Goal: Transaction & Acquisition: Purchase product/service

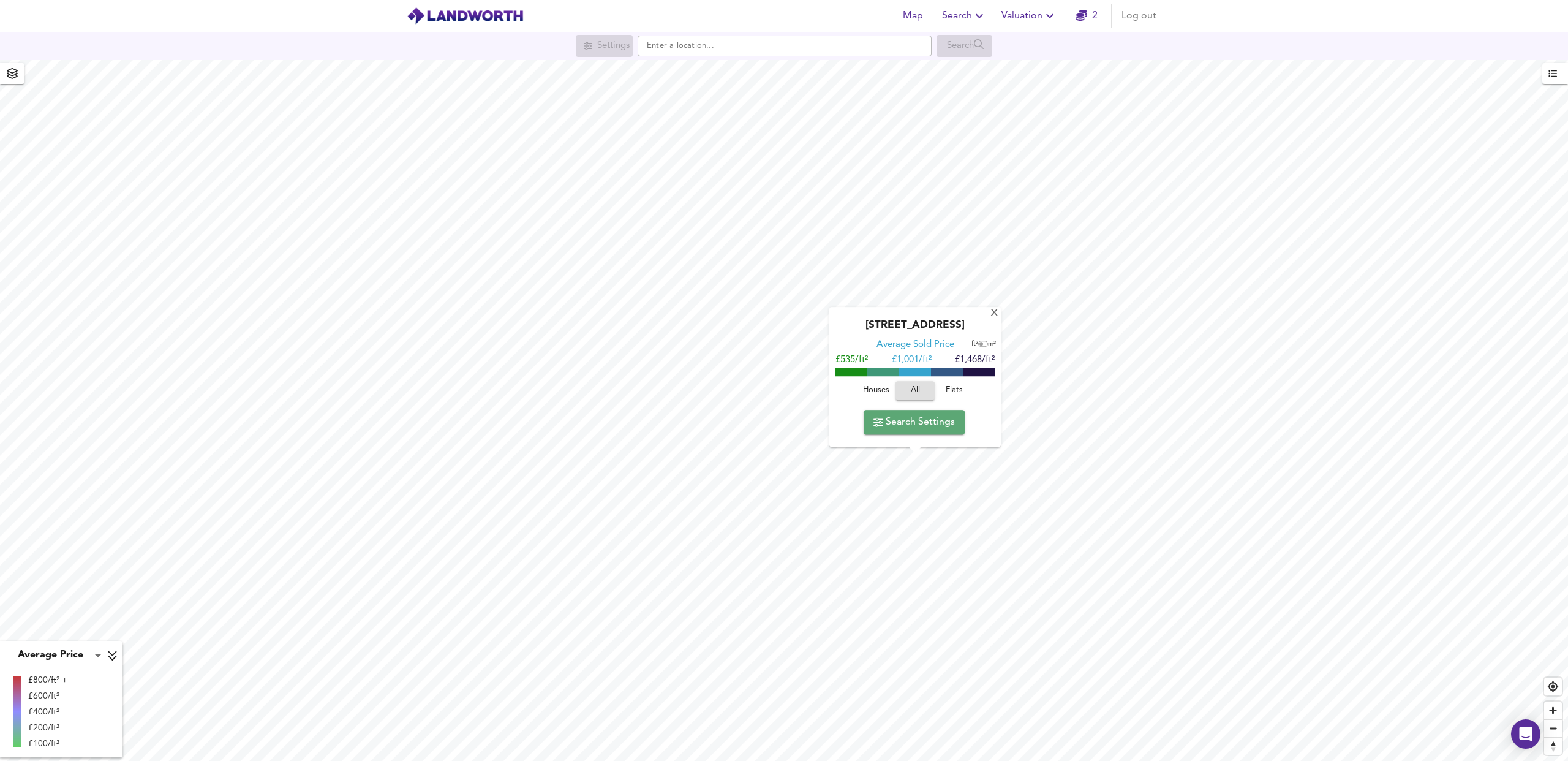
click at [930, 425] on span "Search Settings" at bounding box center [914, 422] width 82 height 17
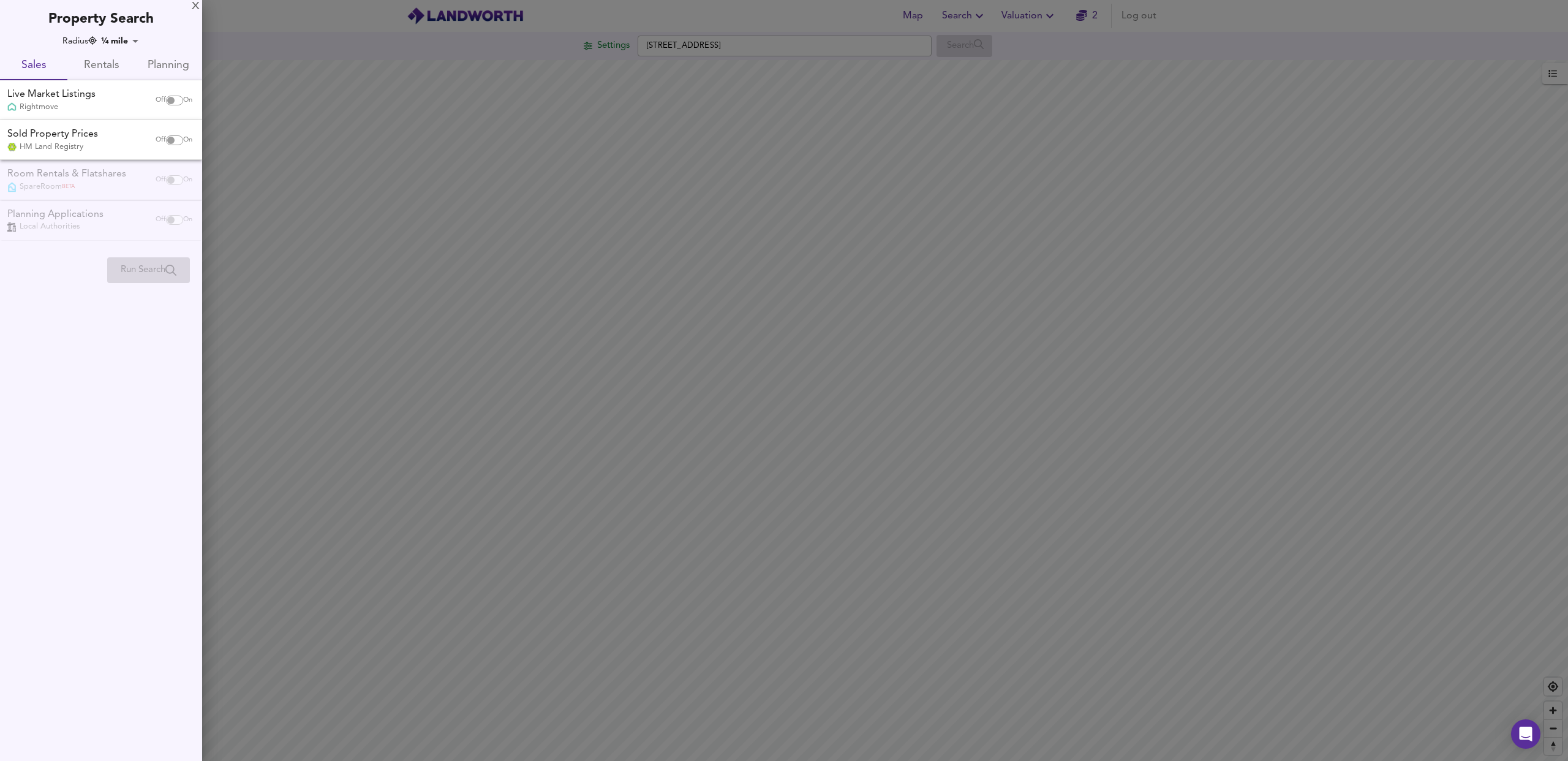
checkbox input "false"
checkbox input "true"
click at [171, 102] on input "checkbox" at bounding box center [171, 100] width 29 height 10
checkbox input "true"
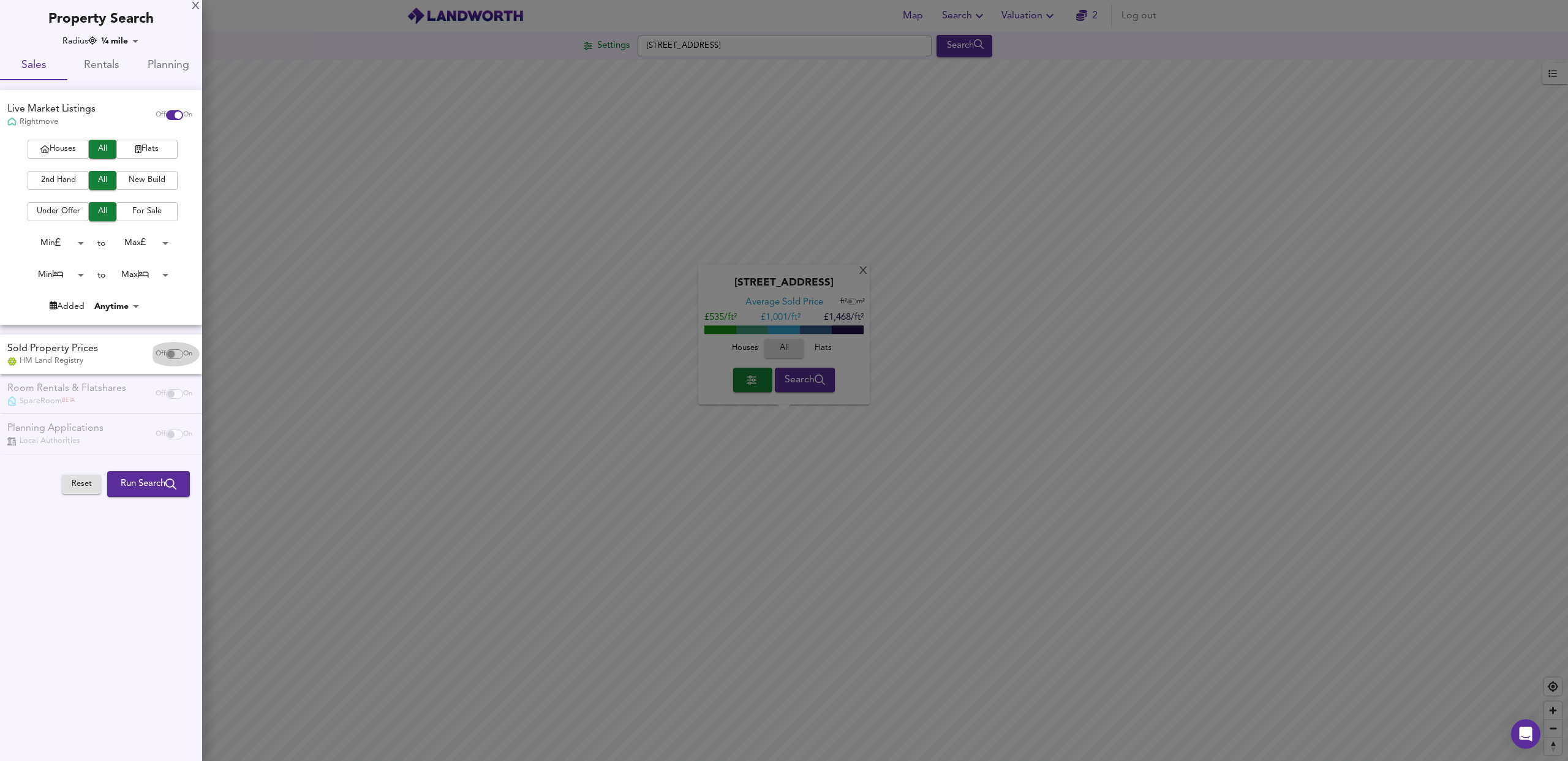
click at [169, 352] on input "checkbox" at bounding box center [171, 354] width 29 height 10
checkbox input "true"
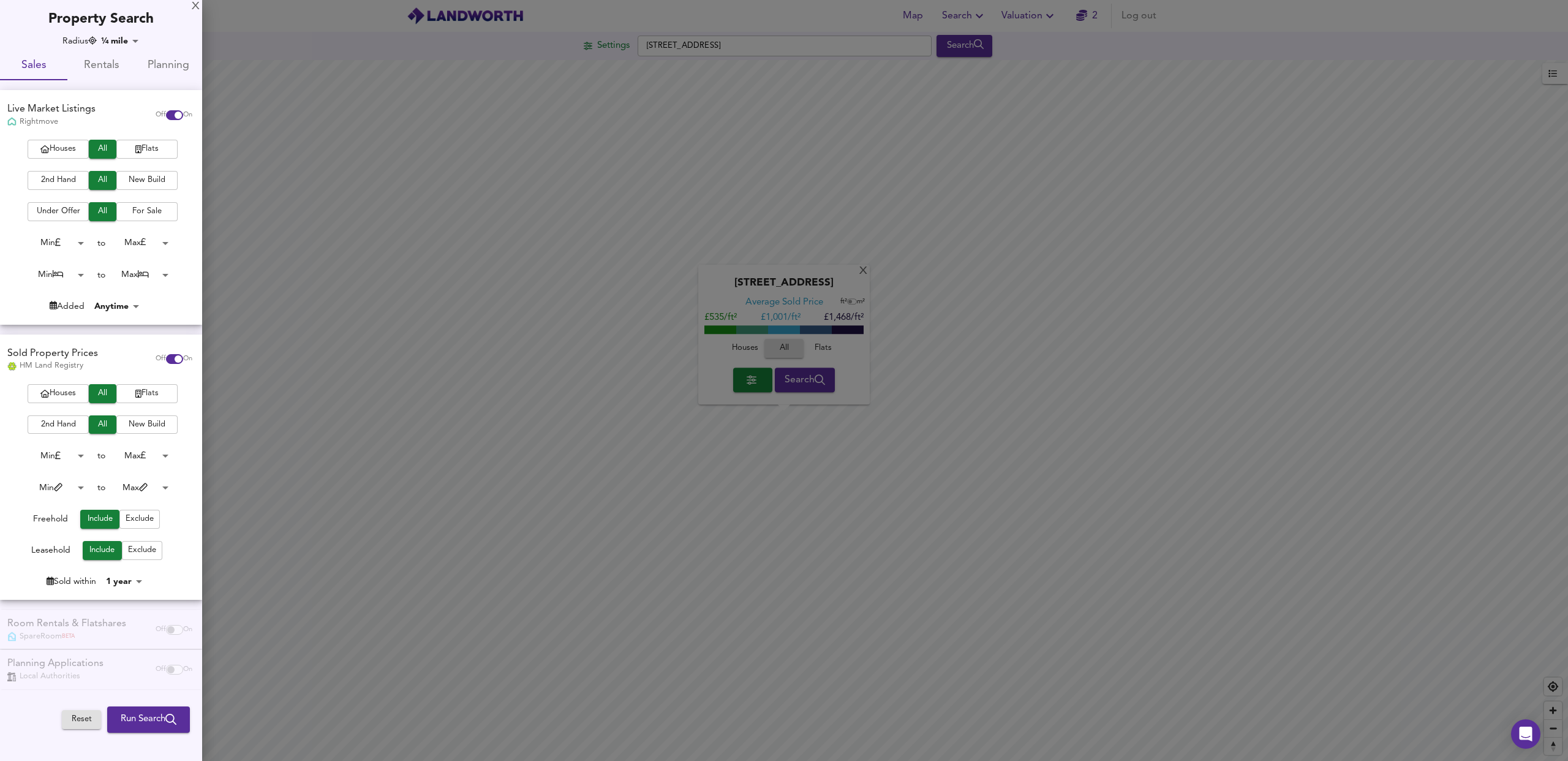
click at [1273, 253] on div at bounding box center [784, 380] width 1568 height 761
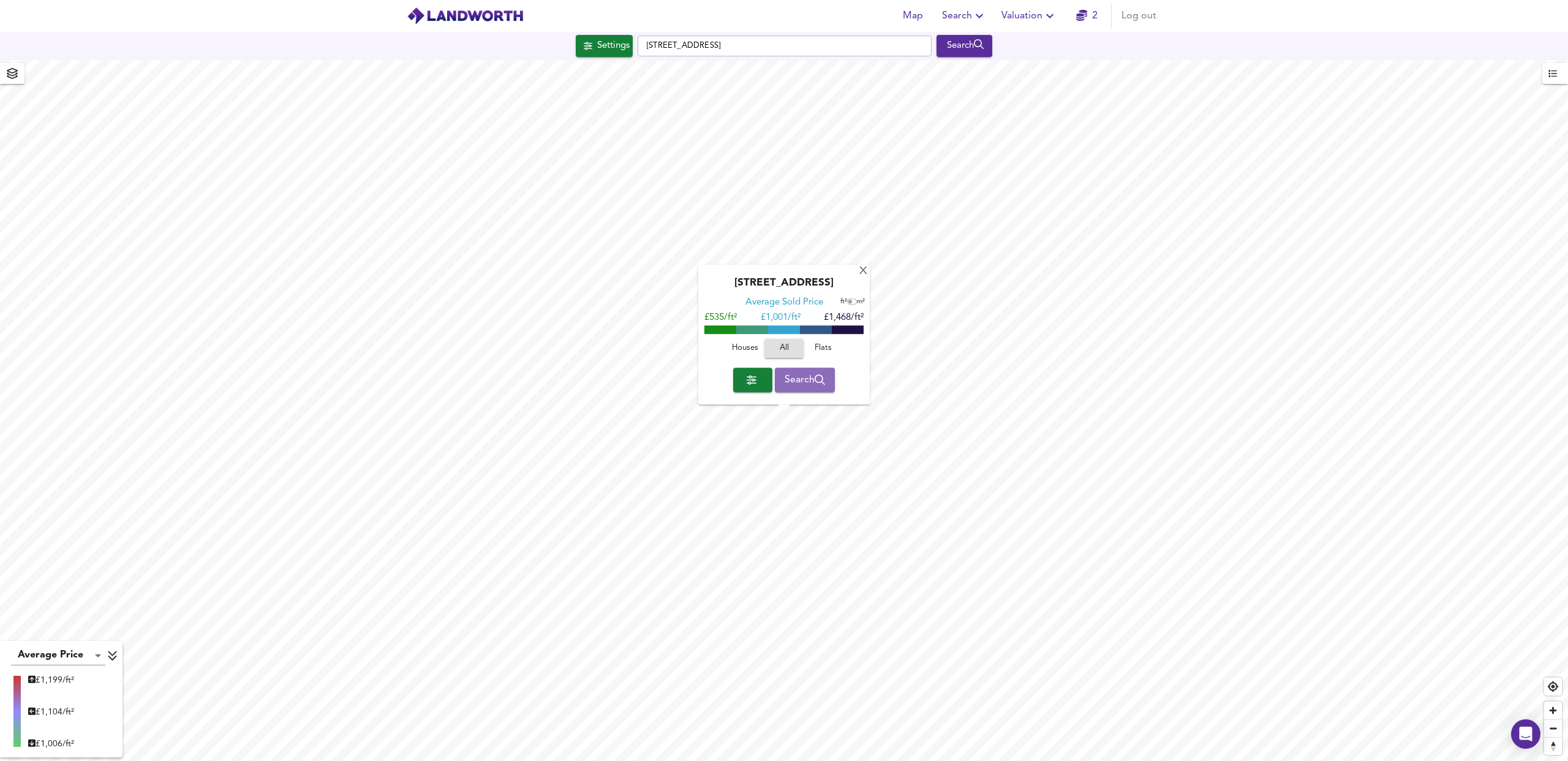
click at [803, 386] on span "Search" at bounding box center [805, 380] width 41 height 17
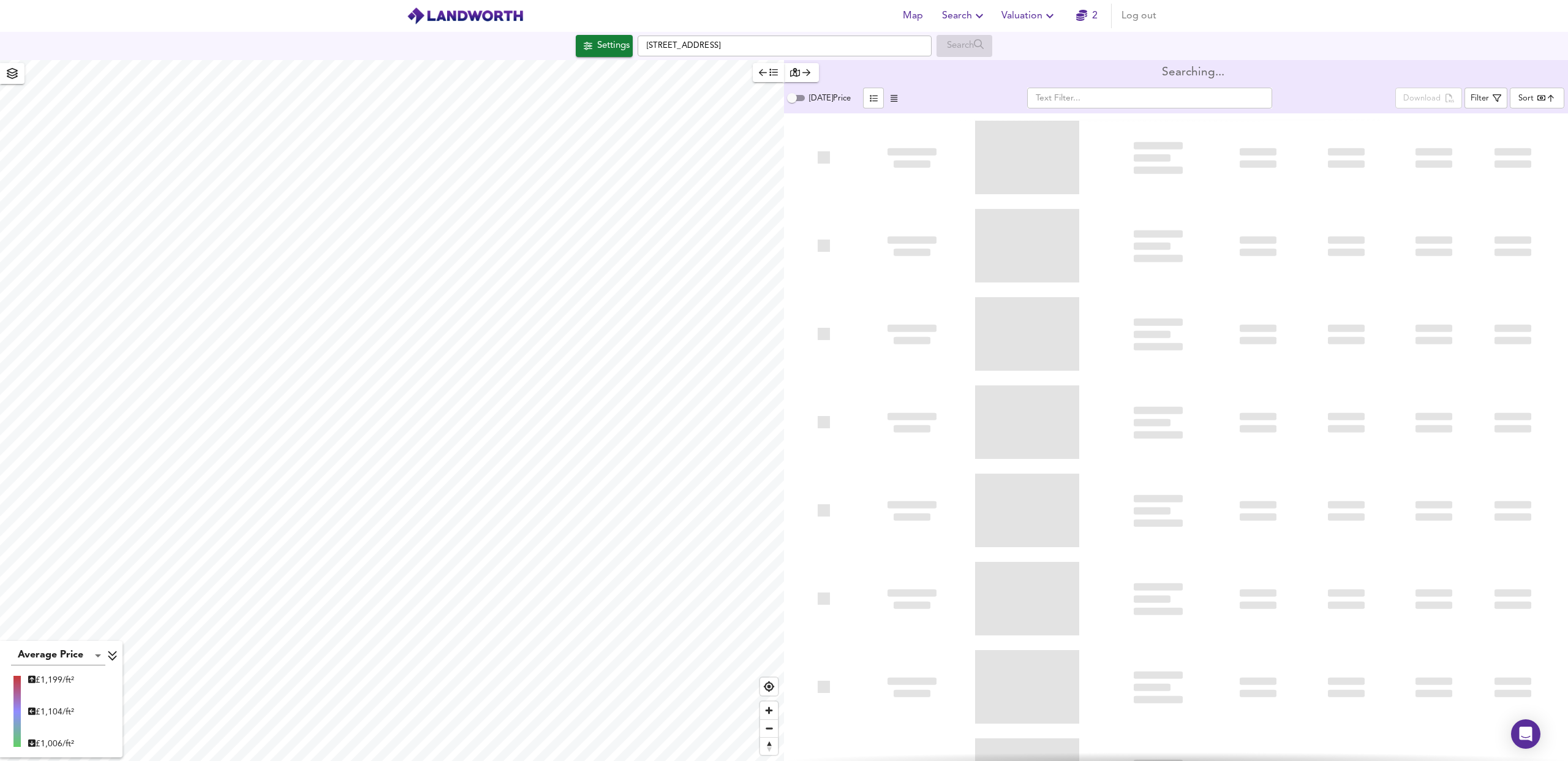
type input "bestdeal"
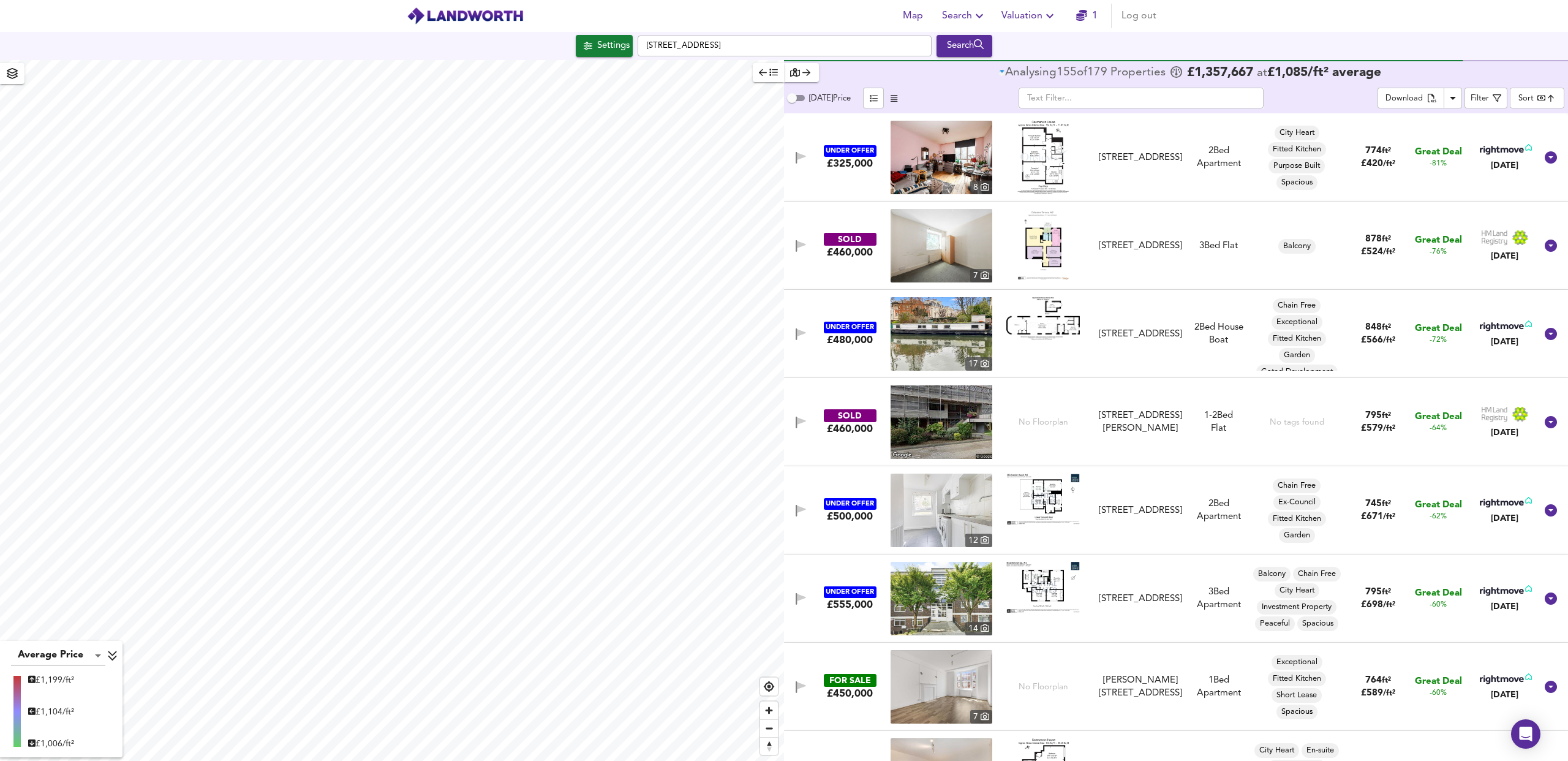
click at [1091, 17] on link "1" at bounding box center [1087, 16] width 21 height 17
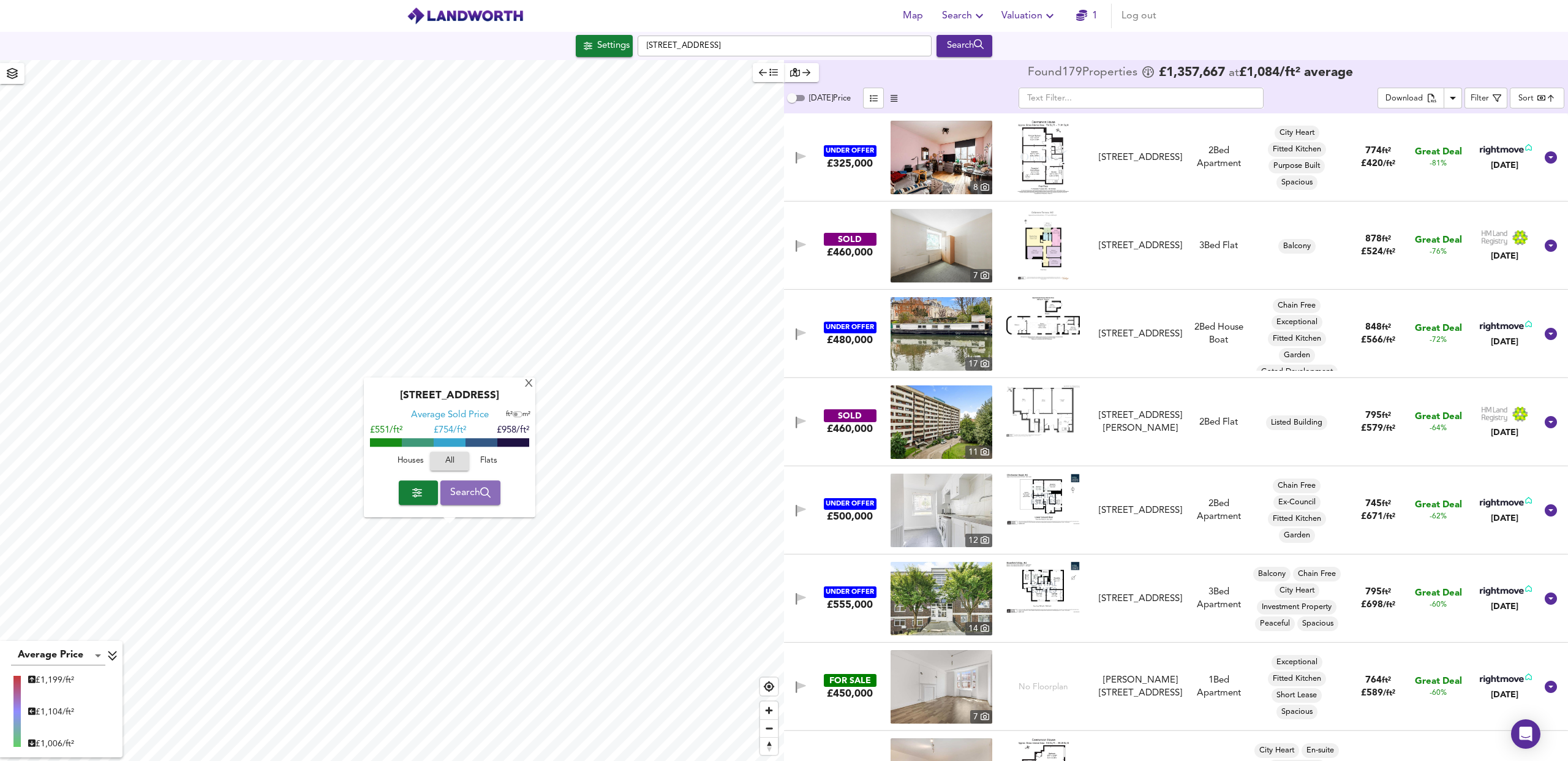
click at [477, 497] on span "Search" at bounding box center [470, 493] width 41 height 17
click at [417, 499] on div "[GEOGRAPHIC_DATA] Average Sold Price ft² m² £551/ft² £ 754/ft² £958/ft² Houses …" at bounding box center [392, 410] width 784 height 701
checkbox input "false"
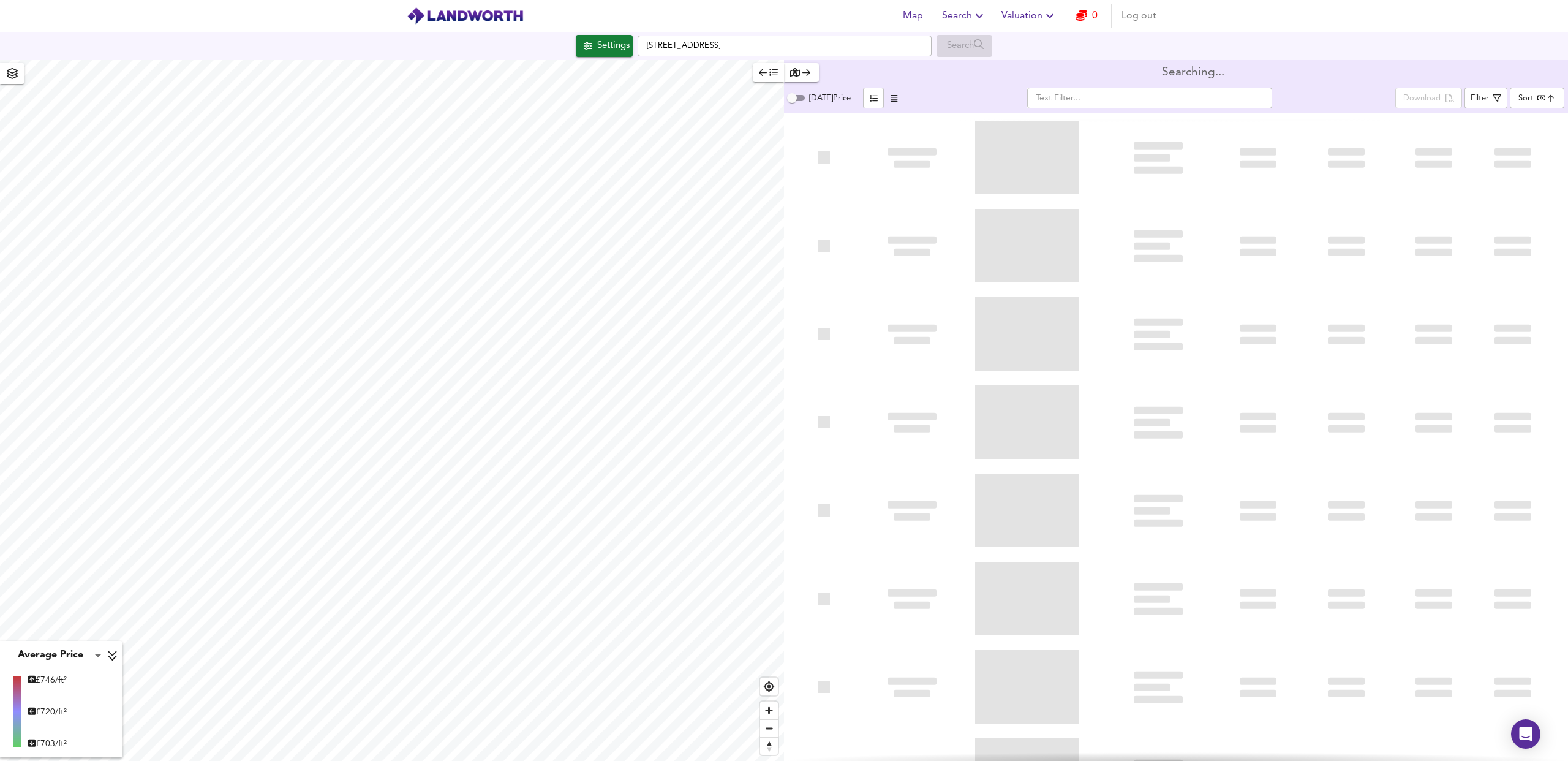
type input "bestdeal"
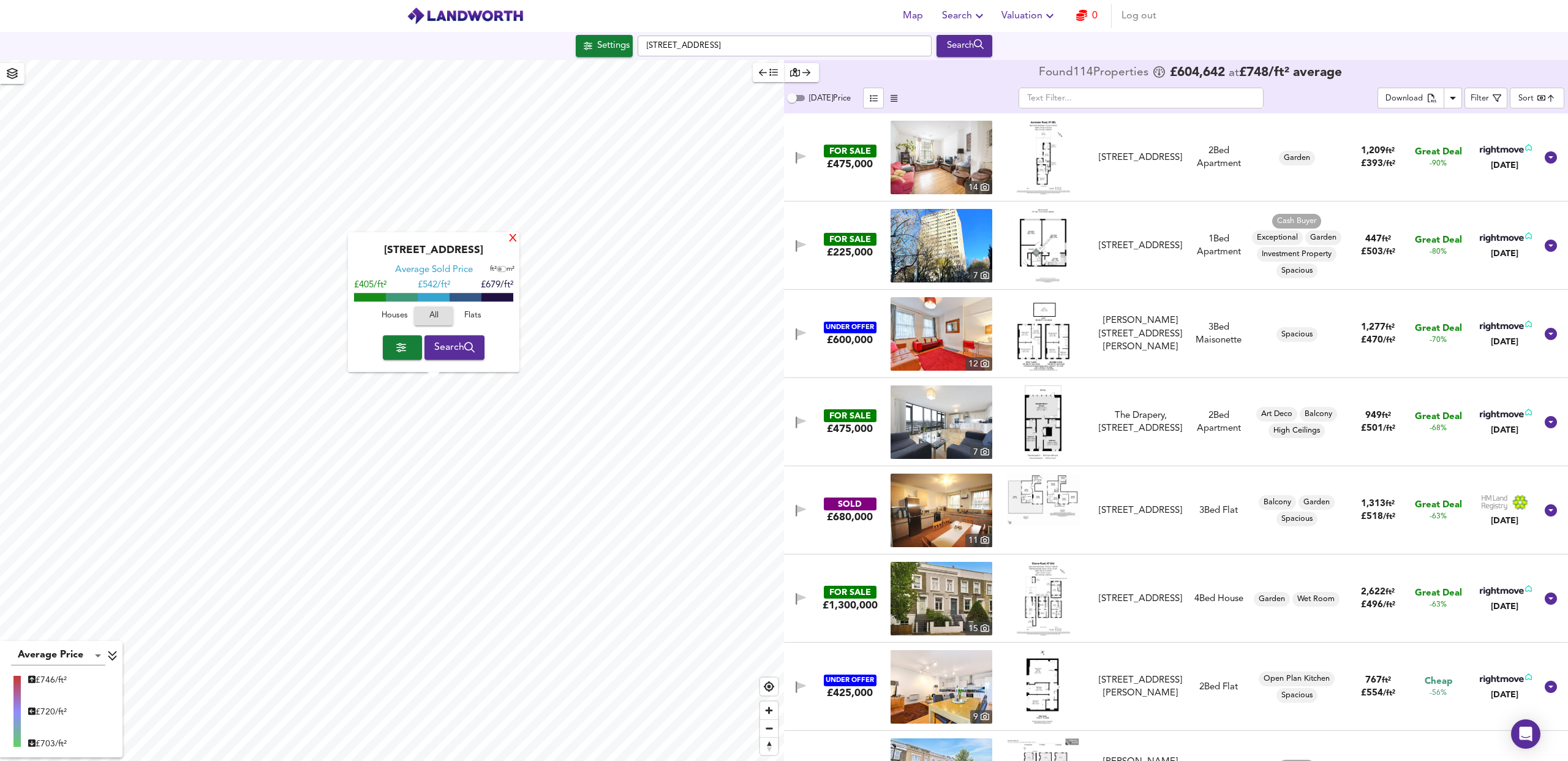
click at [513, 241] on div "X" at bounding box center [513, 239] width 11 height 11
click at [13, 74] on icon "button" at bounding box center [12, 74] width 12 height 11
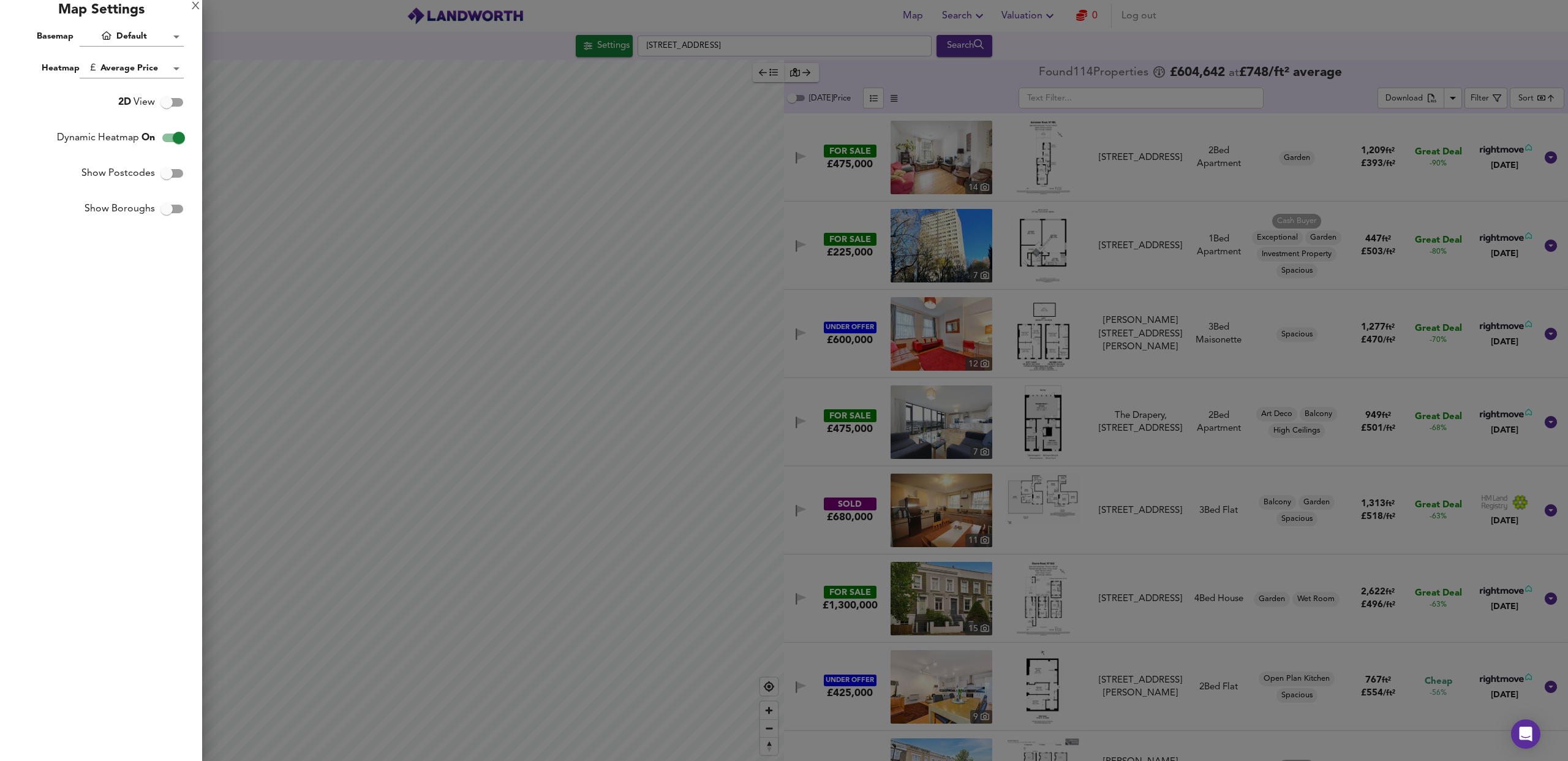
click at [573, 161] on div at bounding box center [784, 380] width 1568 height 761
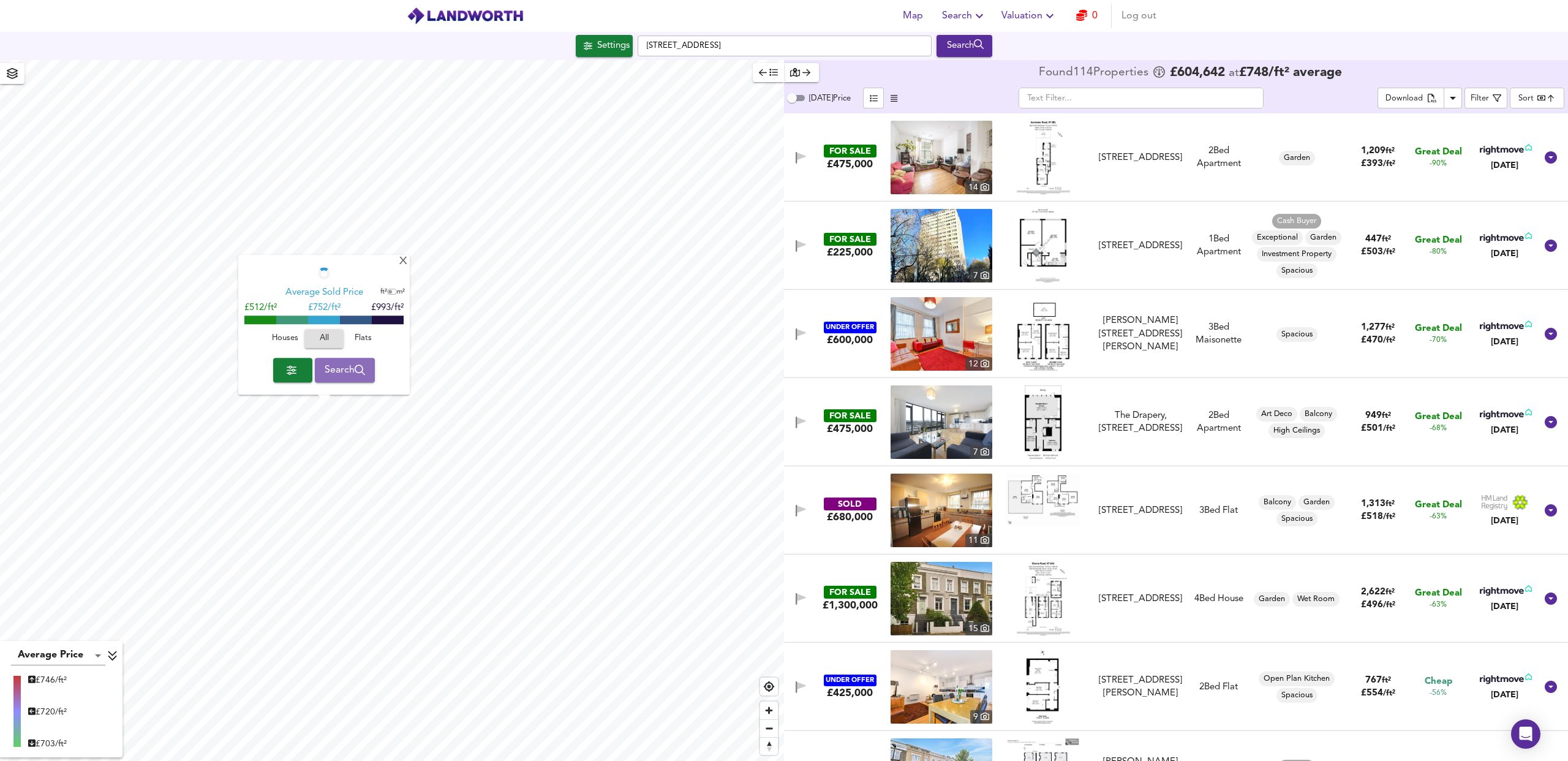
click at [337, 370] on span "Search" at bounding box center [345, 370] width 41 height 17
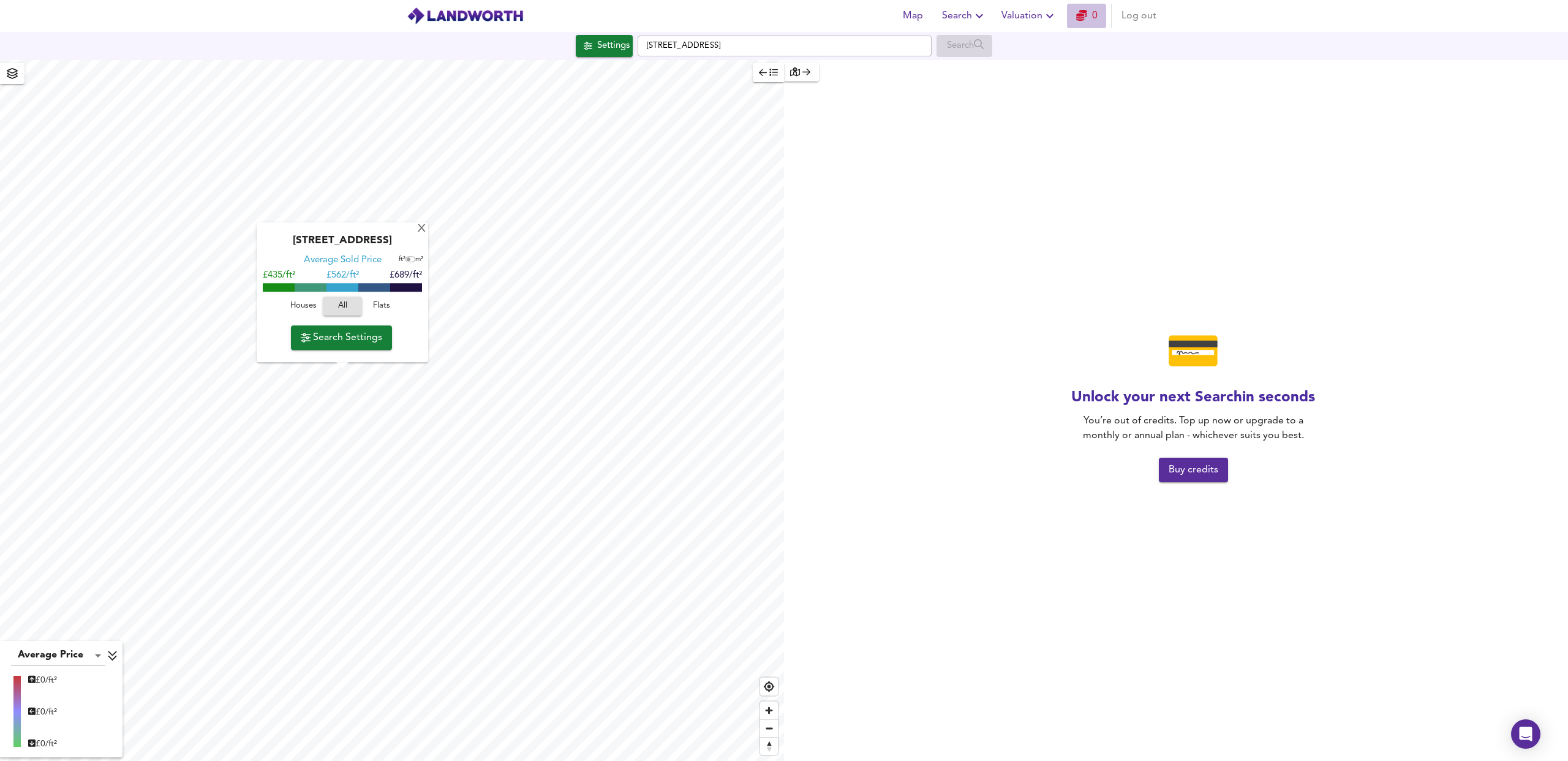
click at [1088, 20] on link "0" at bounding box center [1087, 16] width 21 height 17
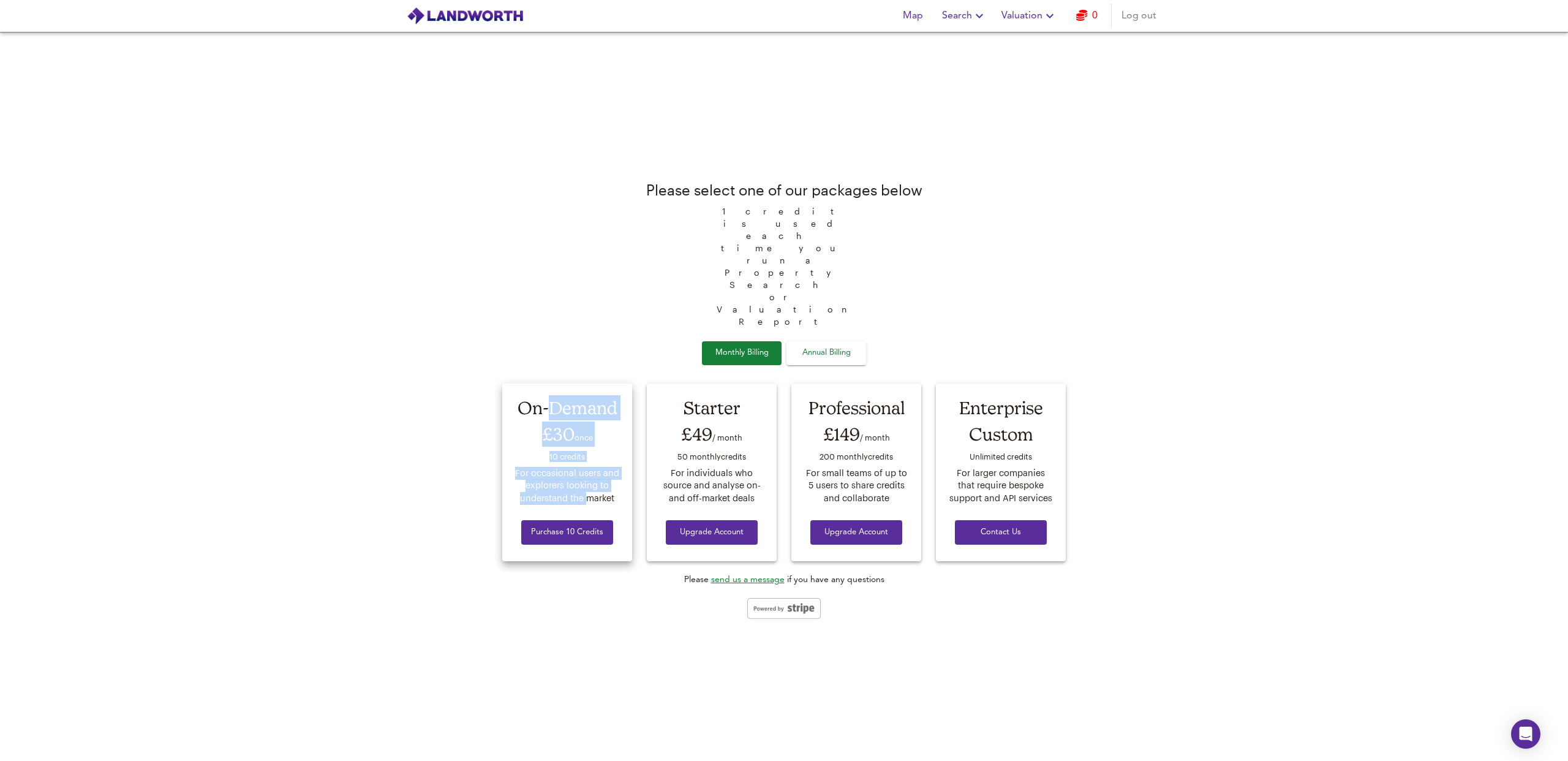
drag, startPoint x: 551, startPoint y: 367, endPoint x: 584, endPoint y: 445, distance: 84.7
click at [584, 445] on div "On-Demand £30 once 10 credit s For occasional users and explorers looking to un…" at bounding box center [567, 473] width 130 height 178
click at [586, 467] on div "For occasional users and explorers looking to understand the market" at bounding box center [567, 486] width 106 height 38
click at [588, 526] on span "Purchase 10 Credits" at bounding box center [567, 533] width 72 height 14
click at [544, 467] on div "For occasional users and explorers looking to understand the market" at bounding box center [567, 486] width 106 height 38
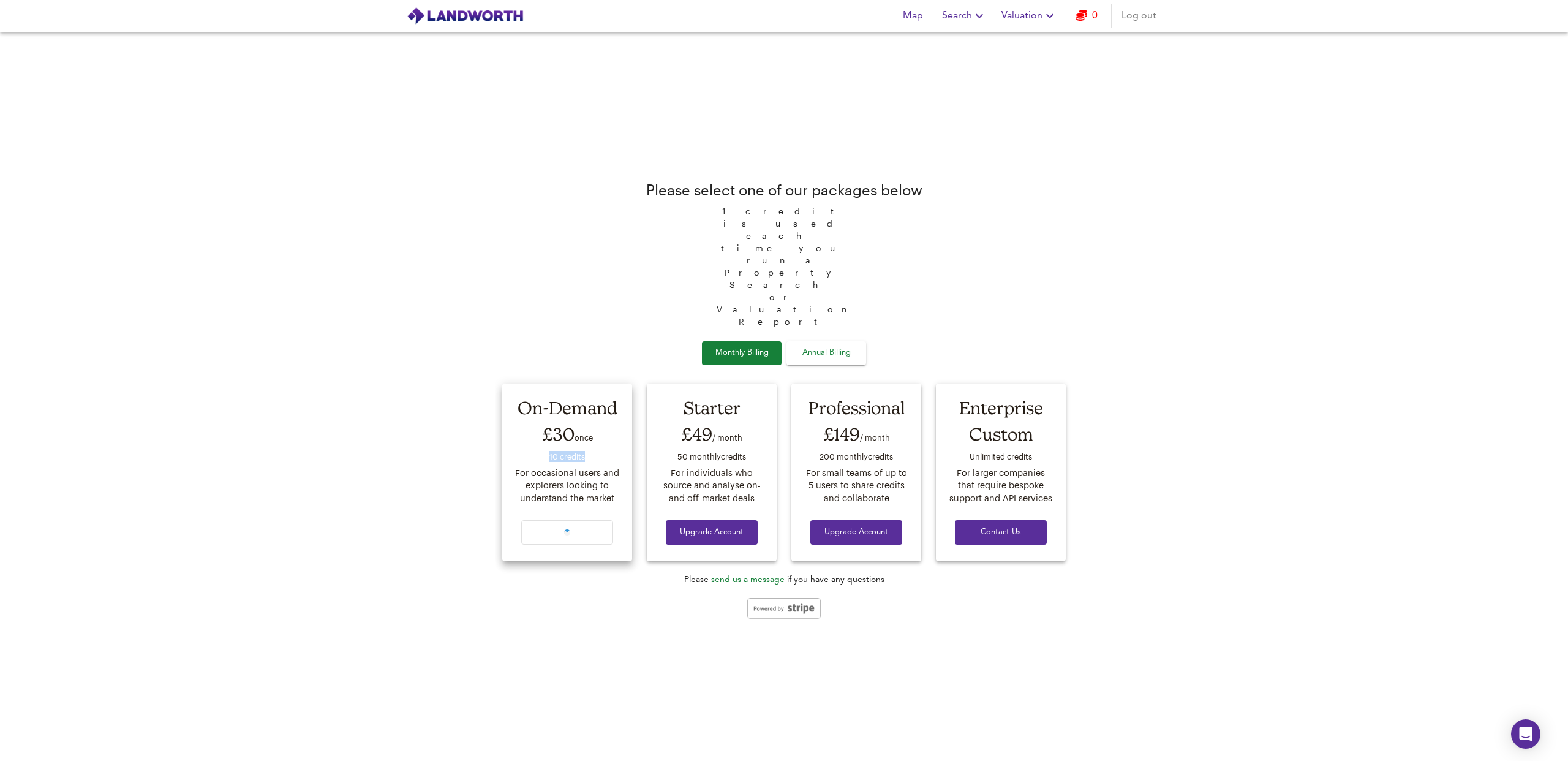
drag, startPoint x: 544, startPoint y: 411, endPoint x: 553, endPoint y: 382, distance: 30.4
click at [545, 448] on div "10 credit s" at bounding box center [567, 457] width 106 height 18
click at [553, 420] on div "£30 once" at bounding box center [567, 434] width 106 height 27
